Goal: Information Seeking & Learning: Learn about a topic

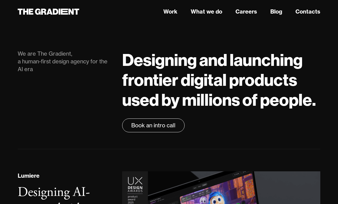
click at [173, 9] on link "Work" at bounding box center [170, 11] width 14 height 8
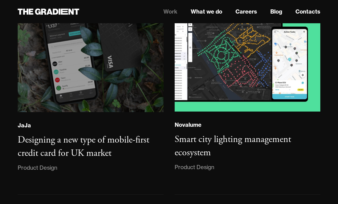
scroll to position [1069, 0]
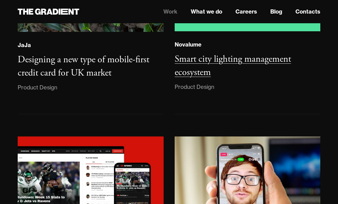
click at [199, 53] on h3 "Smart city lighting management ecosystem" at bounding box center [233, 65] width 116 height 25
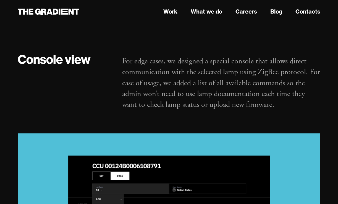
scroll to position [1850, 0]
